Goal: Communication & Community: Answer question/provide support

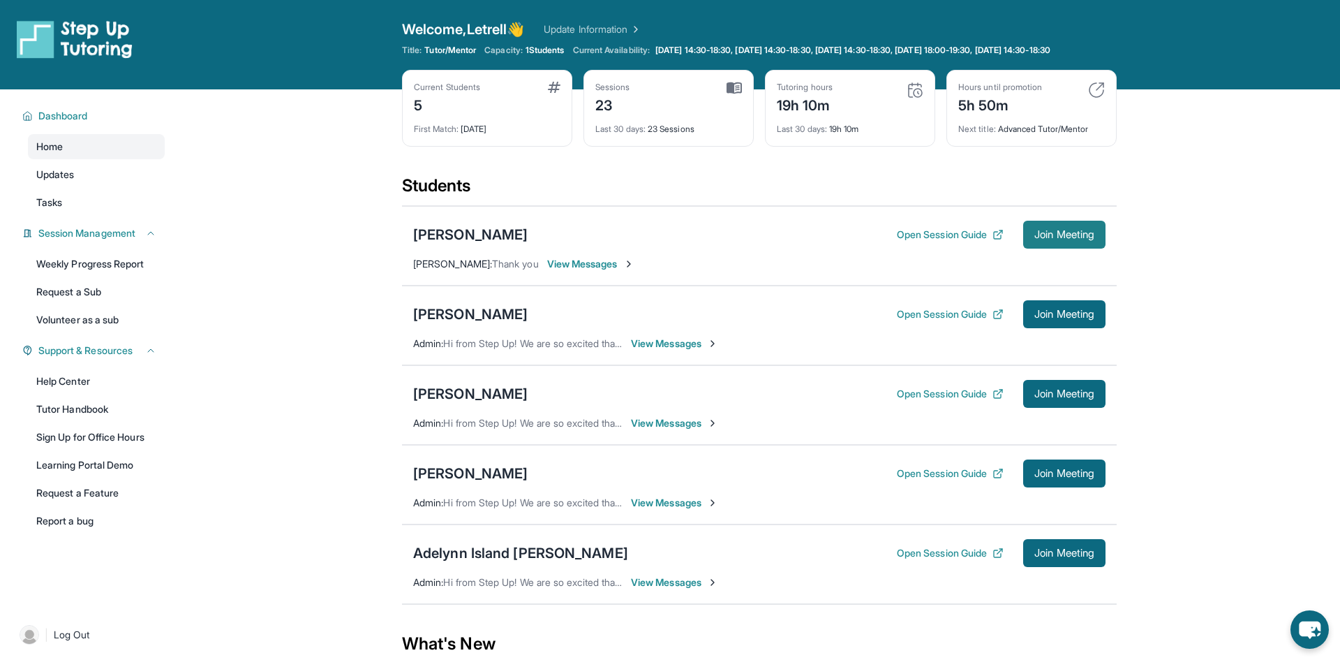
click at [1073, 248] on button "Join Meeting" at bounding box center [1064, 235] width 82 height 28
click at [517, 244] on div "[PERSON_NAME]" at bounding box center [470, 235] width 114 height 20
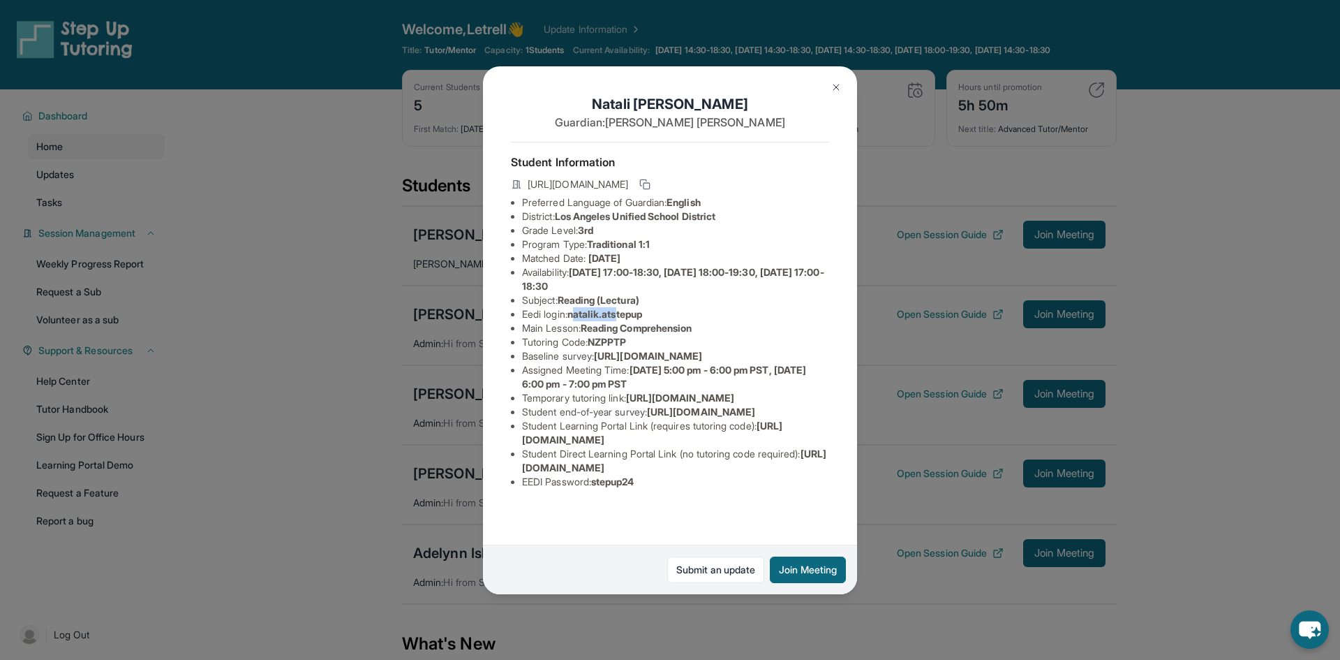
drag, startPoint x: 577, startPoint y: 311, endPoint x: 623, endPoint y: 311, distance: 46.8
click at [623, 311] on span "natalik.atstepup" at bounding box center [604, 314] width 75 height 12
click at [579, 308] on span "natalik.atstepup" at bounding box center [604, 314] width 75 height 12
drag, startPoint x: 574, startPoint y: 308, endPoint x: 659, endPoint y: 313, distance: 85.3
click at [659, 313] on li "Eedi login : natalik.atstepup" at bounding box center [675, 314] width 307 height 14
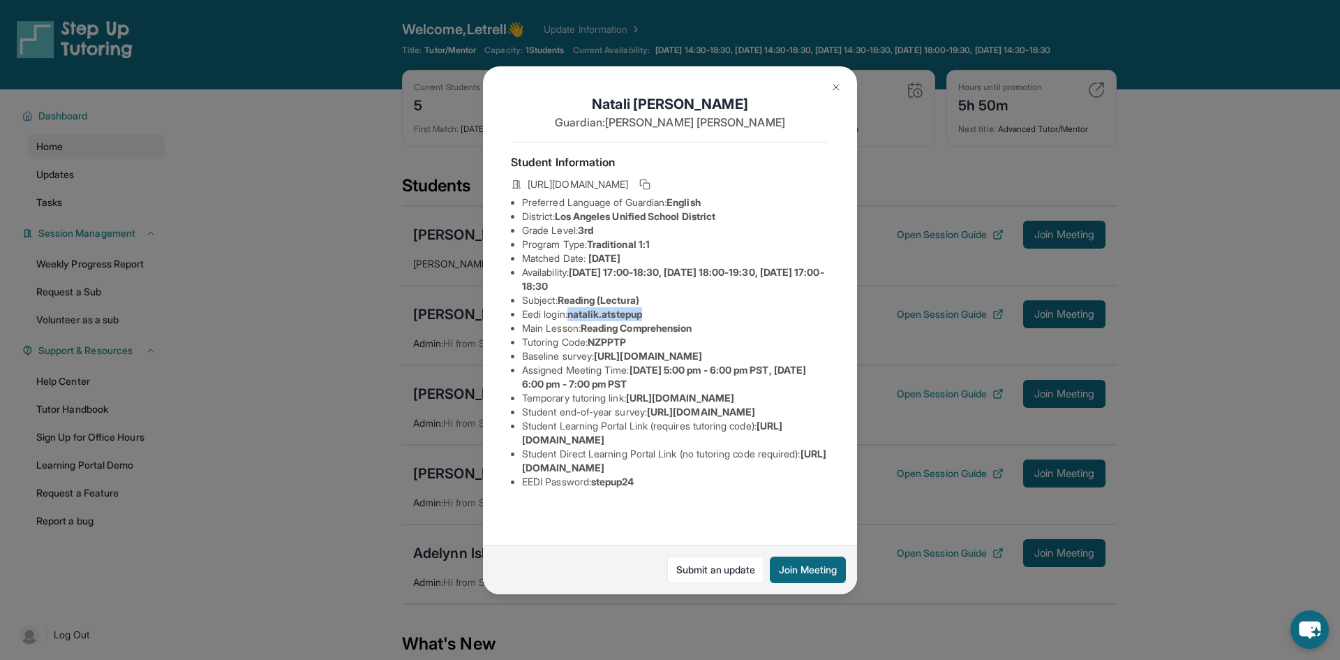
copy span "natalik.atstepup"
